Goal: Information Seeking & Learning: Learn about a topic

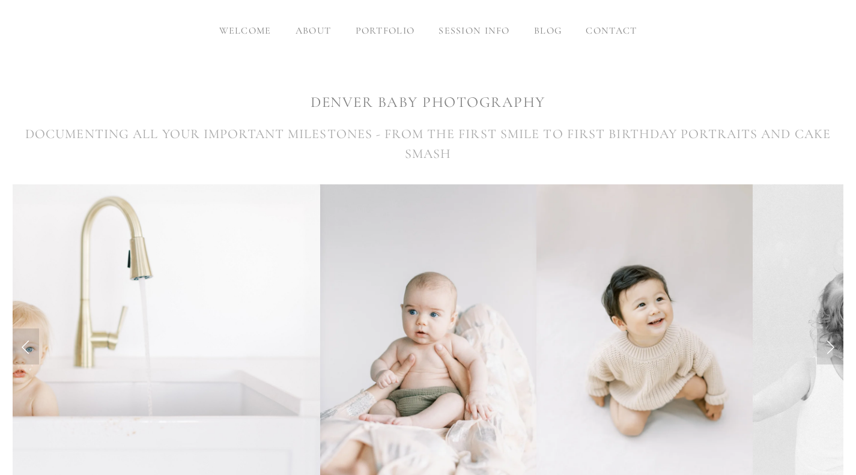
scroll to position [300, 0]
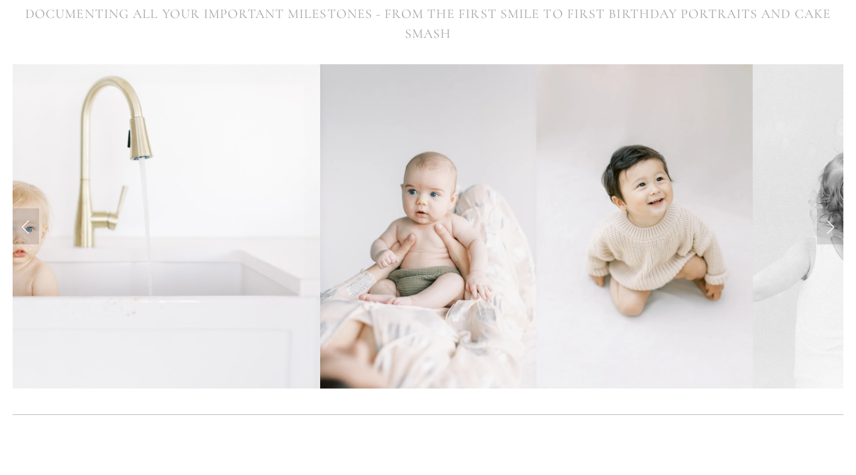
click at [836, 231] on link "Next Slide" at bounding box center [830, 226] width 26 height 36
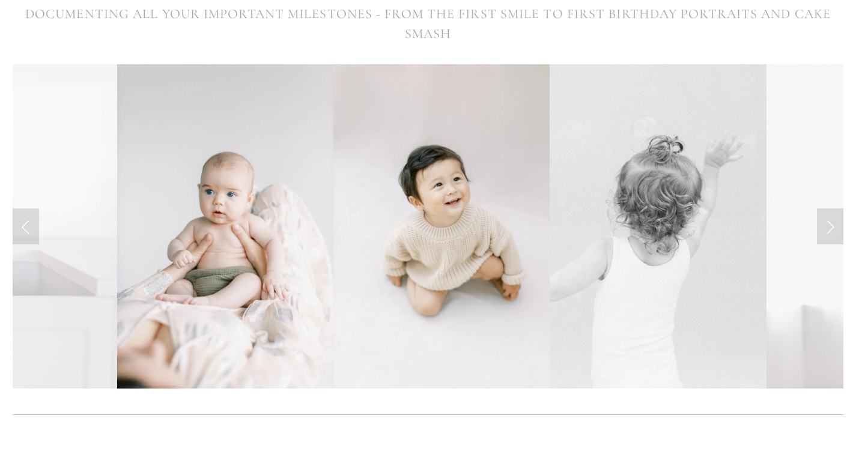
click at [832, 232] on link "Next Slide" at bounding box center [830, 226] width 26 height 36
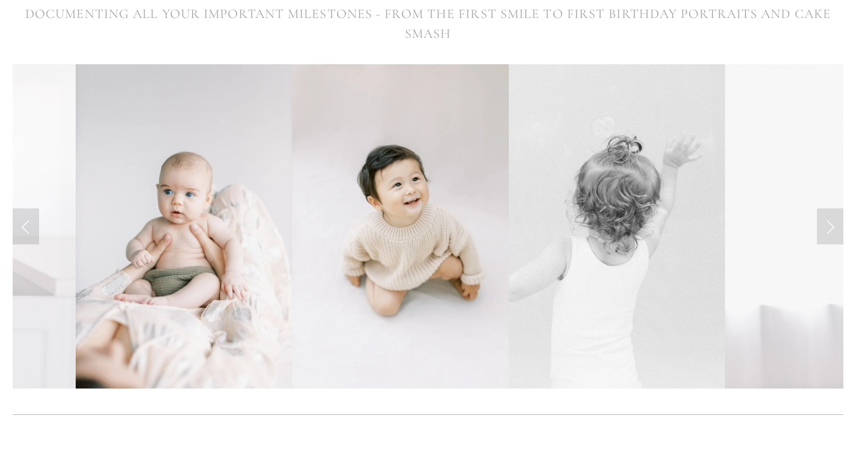
click at [825, 225] on link "Next Slide" at bounding box center [830, 226] width 26 height 36
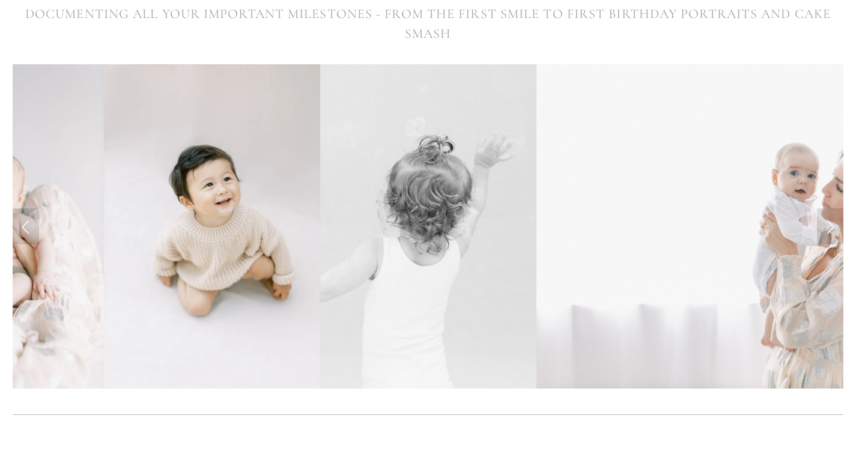
click at [825, 225] on link "Next Slide" at bounding box center [830, 226] width 26 height 36
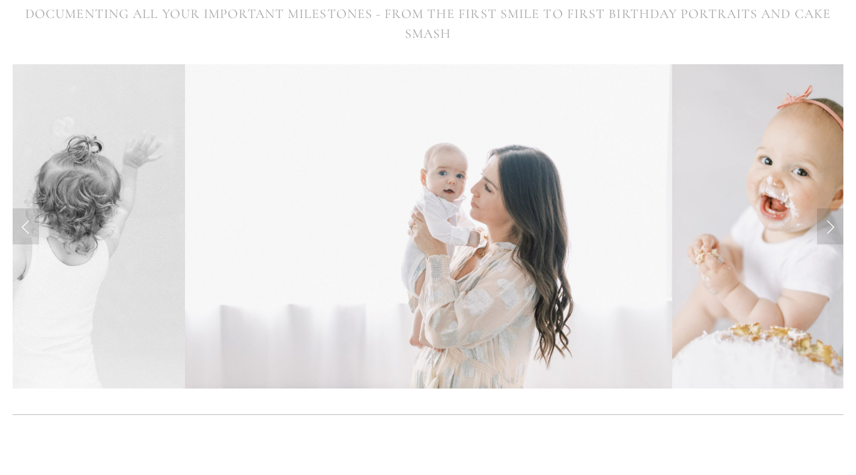
click at [825, 225] on link "Next Slide" at bounding box center [830, 226] width 26 height 36
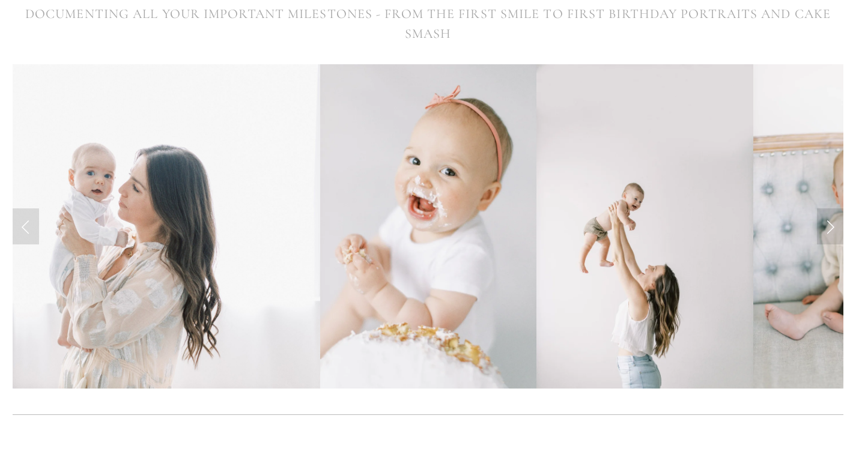
click at [825, 225] on link "Next Slide" at bounding box center [830, 226] width 26 height 36
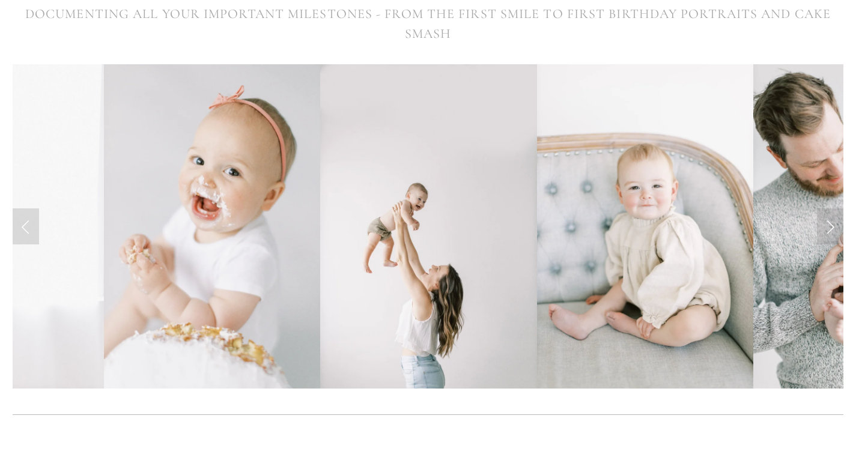
click at [825, 225] on link "Next Slide" at bounding box center [830, 226] width 26 height 36
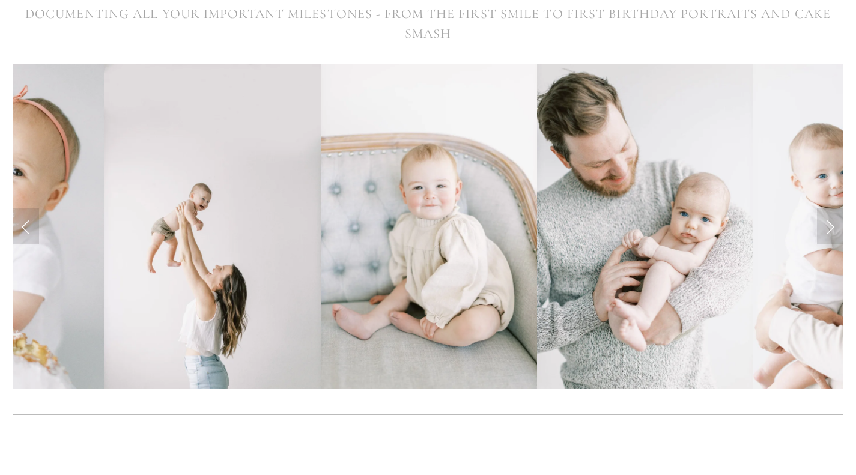
click at [825, 225] on link "Next Slide" at bounding box center [830, 226] width 26 height 36
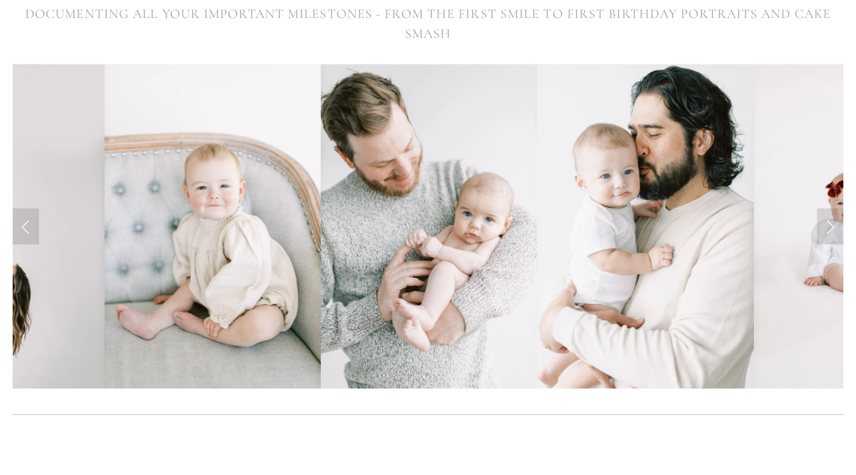
click at [825, 225] on link "Next Slide" at bounding box center [830, 226] width 26 height 36
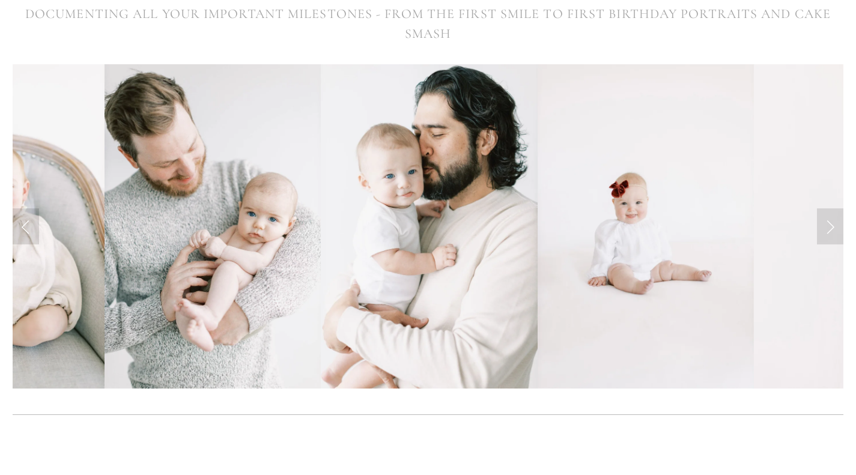
click at [825, 225] on link "Next Slide" at bounding box center [830, 226] width 26 height 36
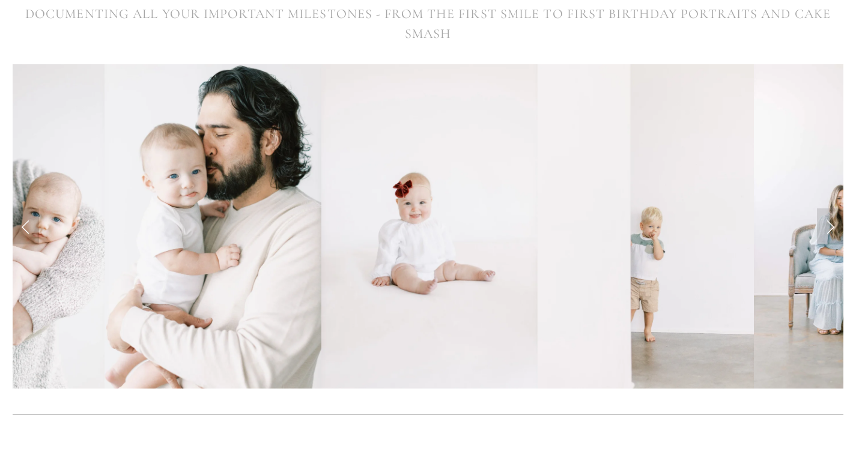
click at [825, 225] on link "Next Slide" at bounding box center [830, 226] width 26 height 36
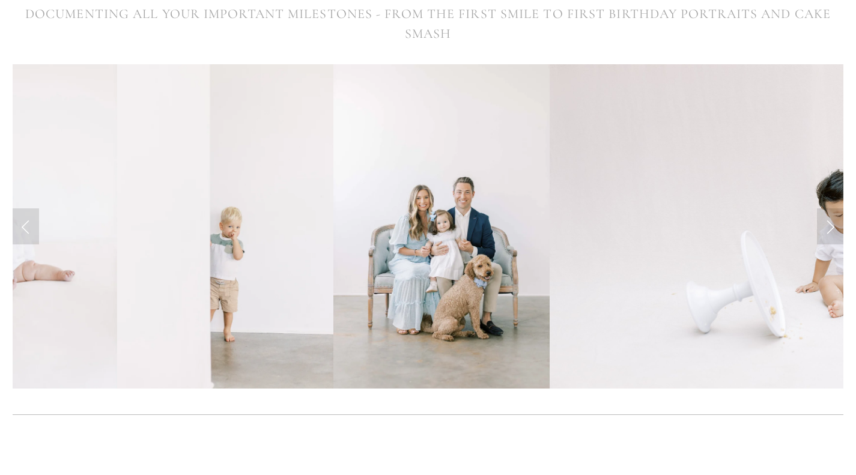
click at [825, 225] on link "Next Slide" at bounding box center [830, 226] width 26 height 36
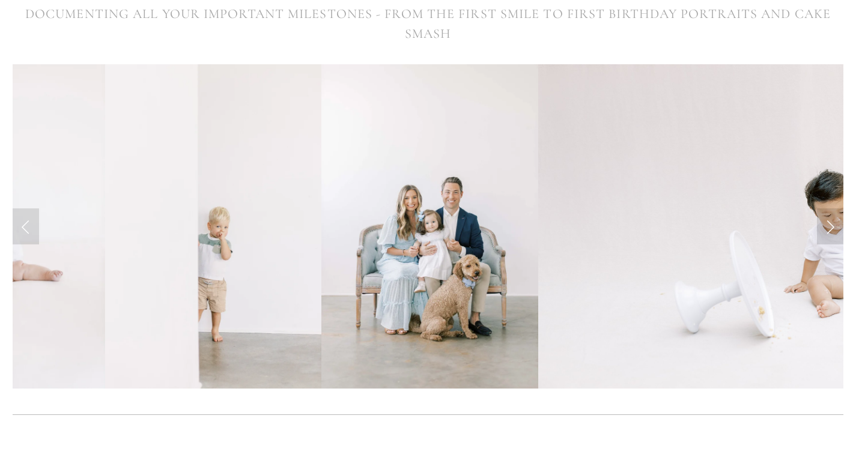
click at [825, 225] on link "Next Slide" at bounding box center [830, 226] width 26 height 36
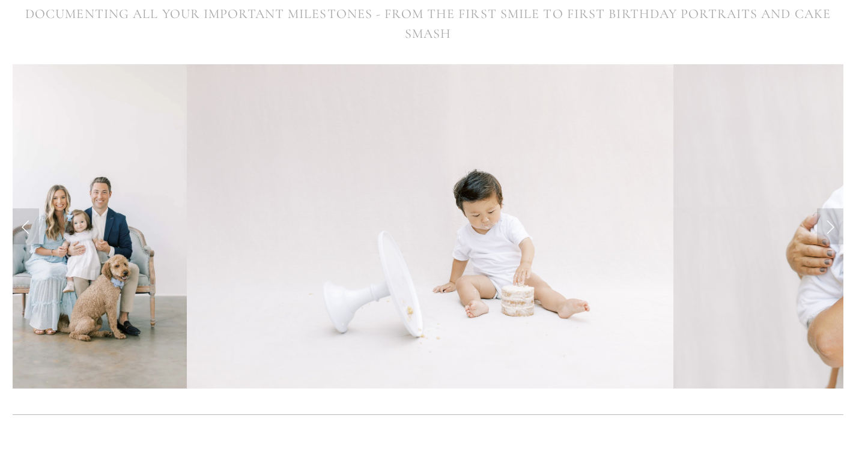
click at [825, 225] on link "Next Slide" at bounding box center [830, 226] width 26 height 36
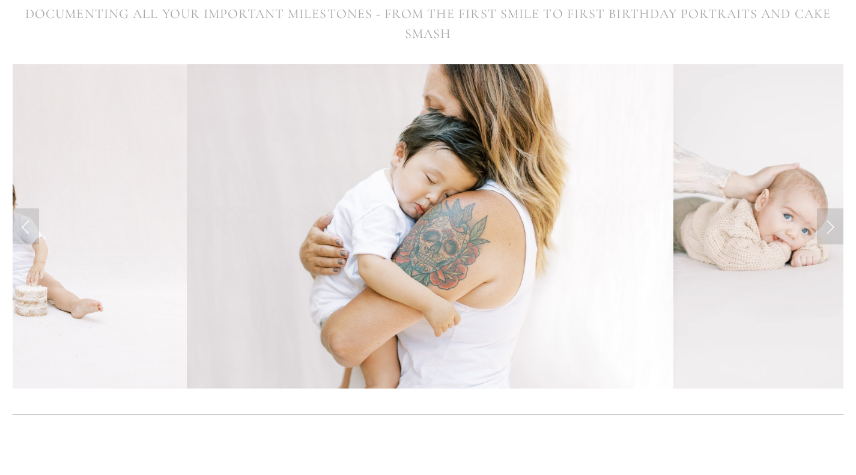
click at [825, 225] on link "Next Slide" at bounding box center [830, 226] width 26 height 36
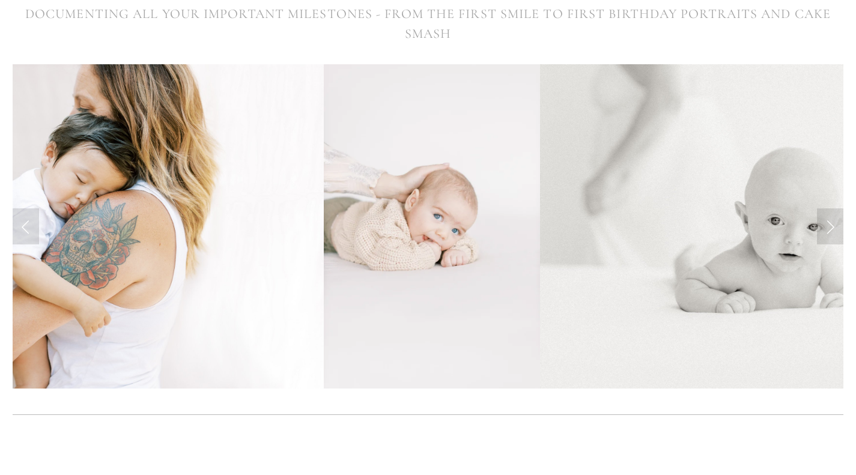
click at [825, 225] on link "Next Slide" at bounding box center [830, 226] width 26 height 36
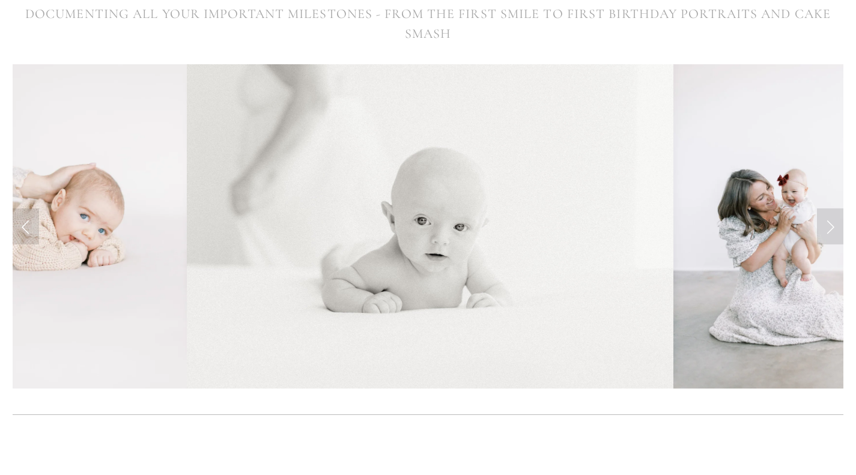
click at [825, 225] on link "Next Slide" at bounding box center [830, 226] width 26 height 36
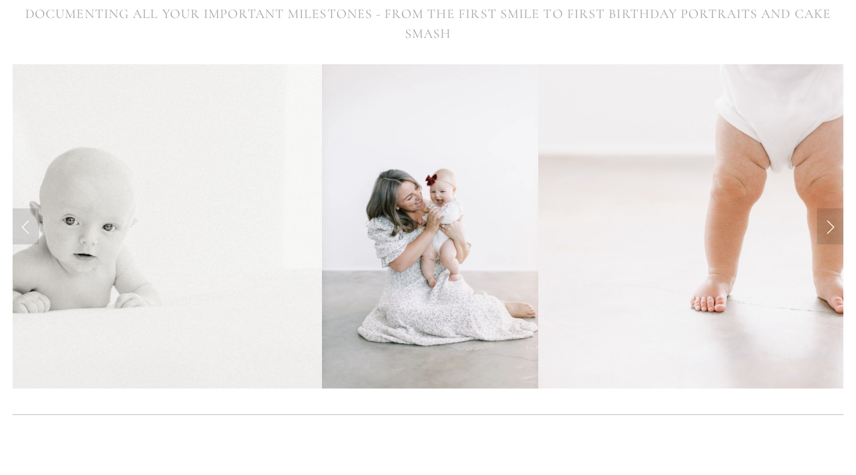
click at [825, 225] on link "Next Slide" at bounding box center [830, 226] width 26 height 36
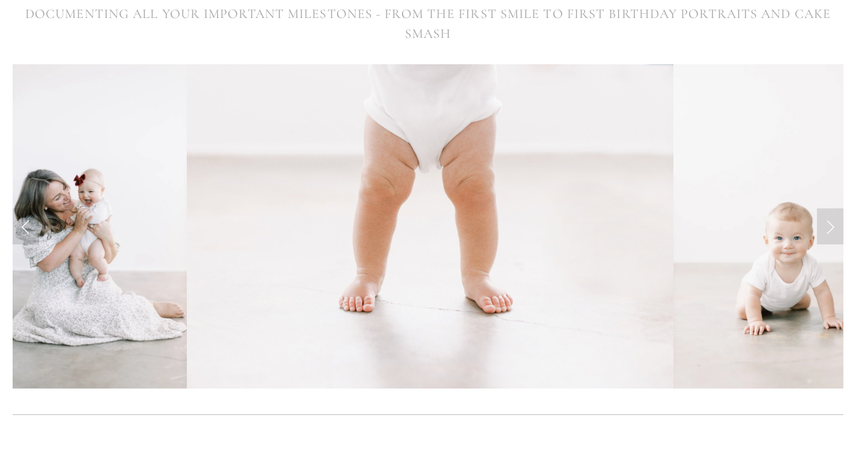
click at [825, 225] on link "Next Slide" at bounding box center [830, 226] width 26 height 36
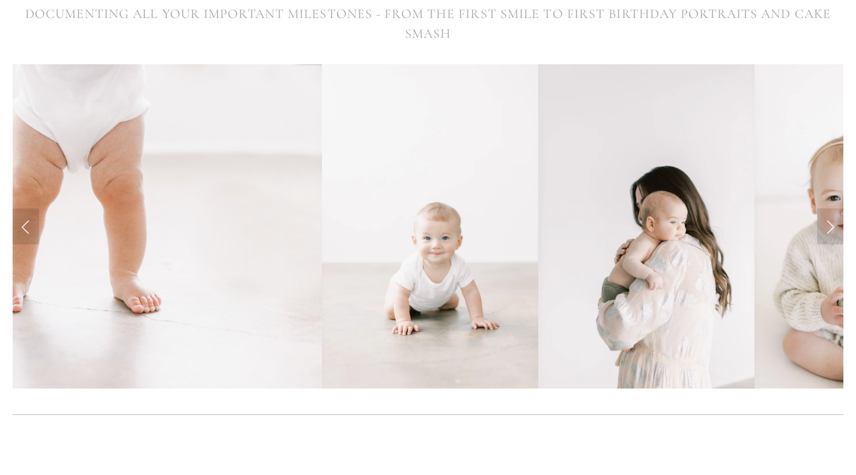
click at [824, 225] on link "Next Slide" at bounding box center [830, 226] width 26 height 36
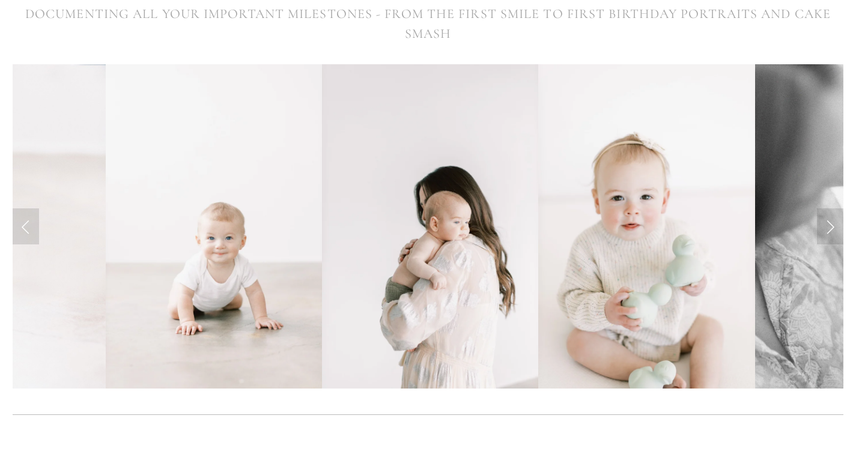
click at [824, 225] on link "Next Slide" at bounding box center [830, 226] width 26 height 36
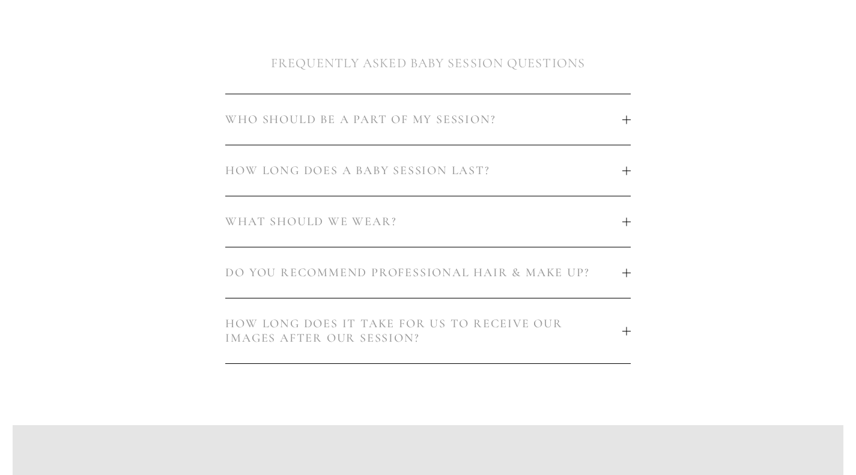
scroll to position [781, 0]
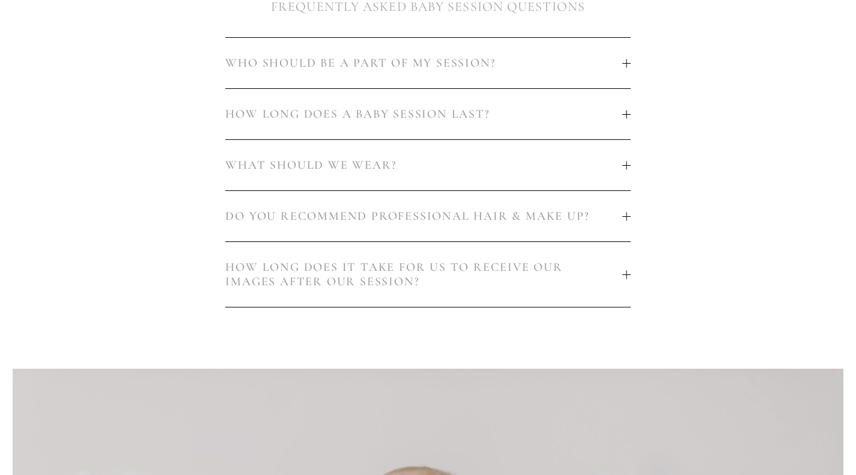
click at [623, 119] on button "HOW LONG DOES A BABY SESSION LAST?" at bounding box center [427, 114] width 405 height 50
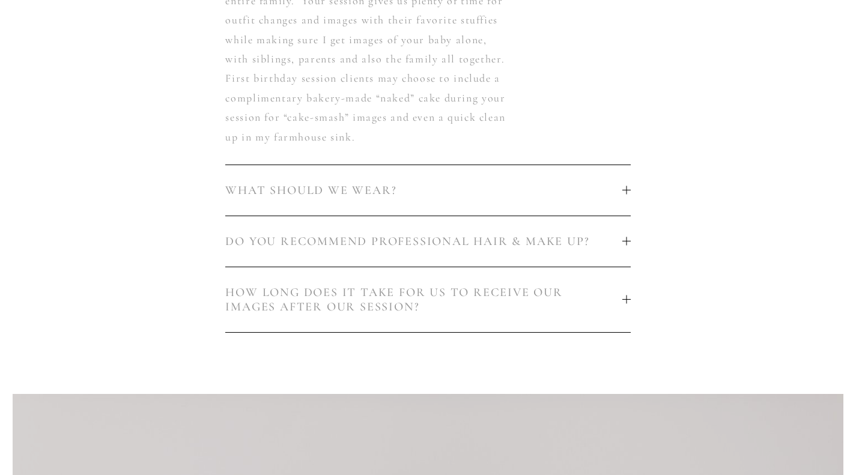
scroll to position [1021, 0]
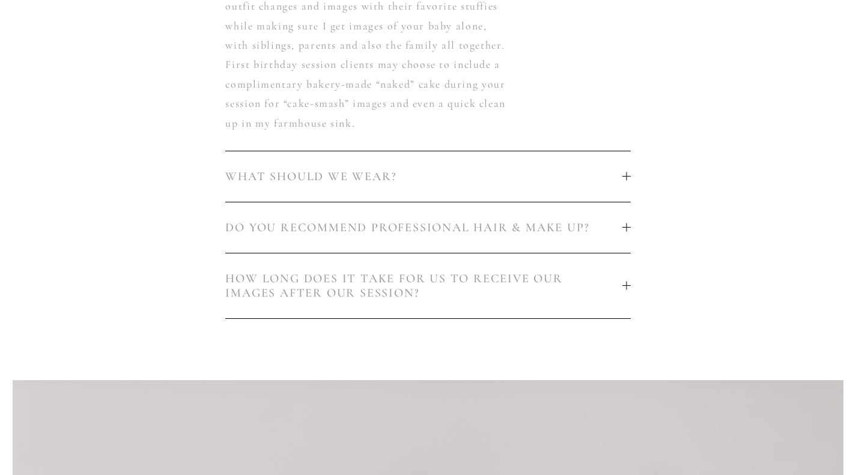
click at [629, 183] on button "WHAT SHOULD WE WEAR?" at bounding box center [427, 176] width 405 height 50
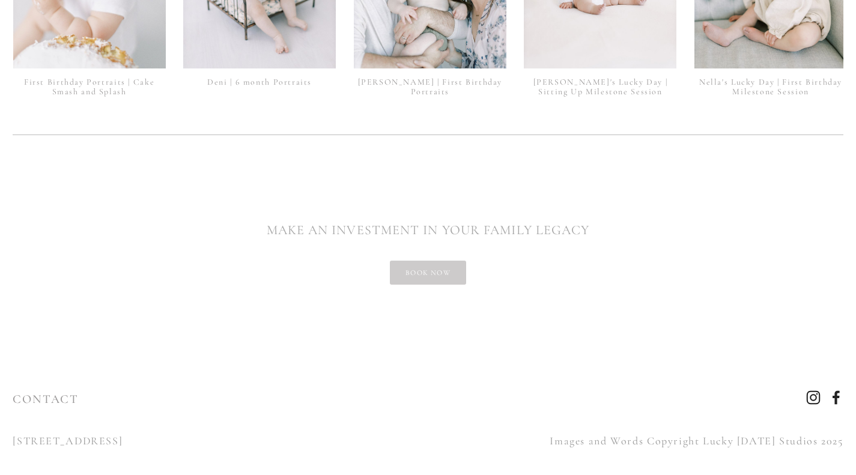
scroll to position [2956, 0]
